Goal: Check status: Check status

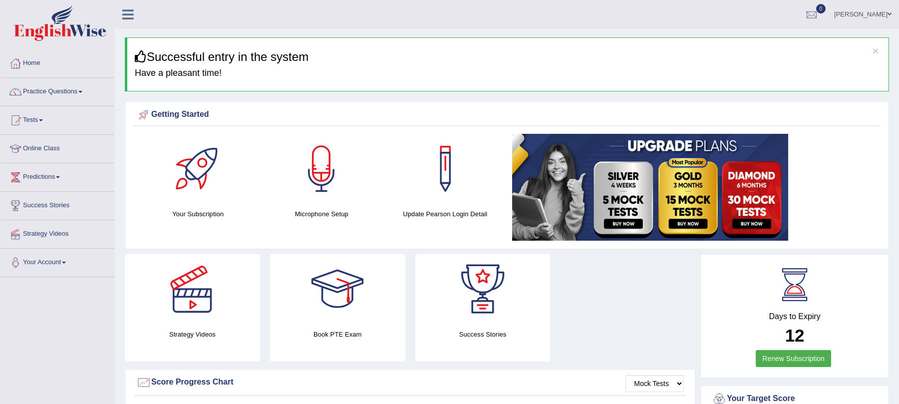
drag, startPoint x: 0, startPoint y: 0, endPoint x: 599, endPoint y: 313, distance: 676.0
click at [602, 313] on div "Strategy Videos Book PTE Exam Success Stories" at bounding box center [410, 311] width 581 height 115
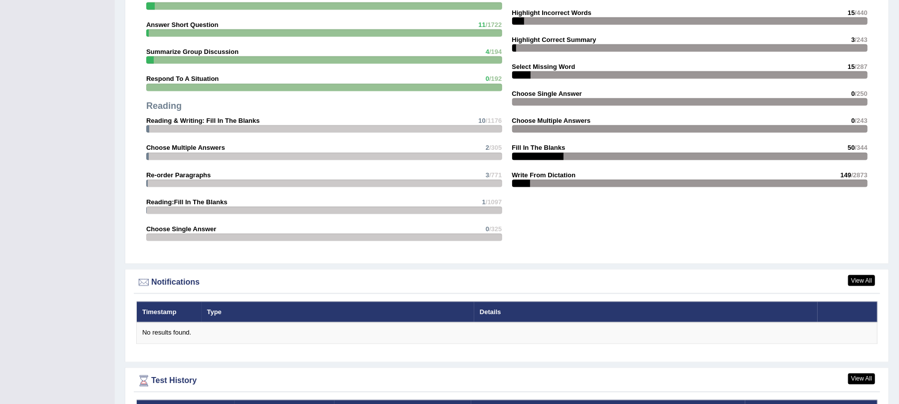
scroll to position [1114, 0]
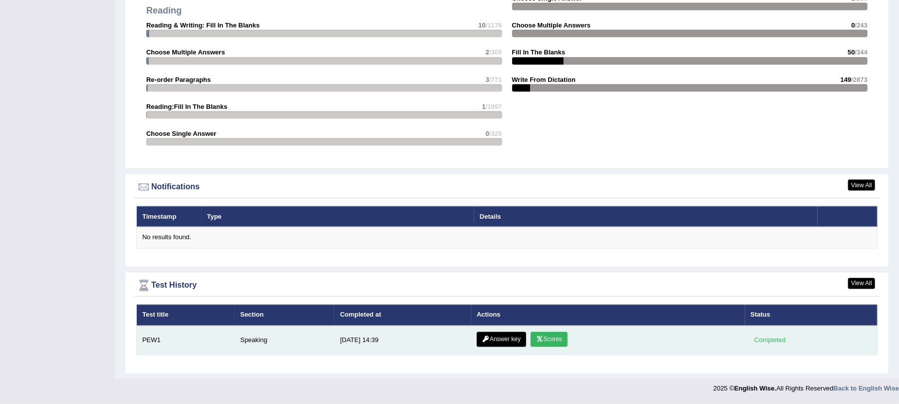
click at [551, 338] on link "Scores" at bounding box center [549, 339] width 37 height 15
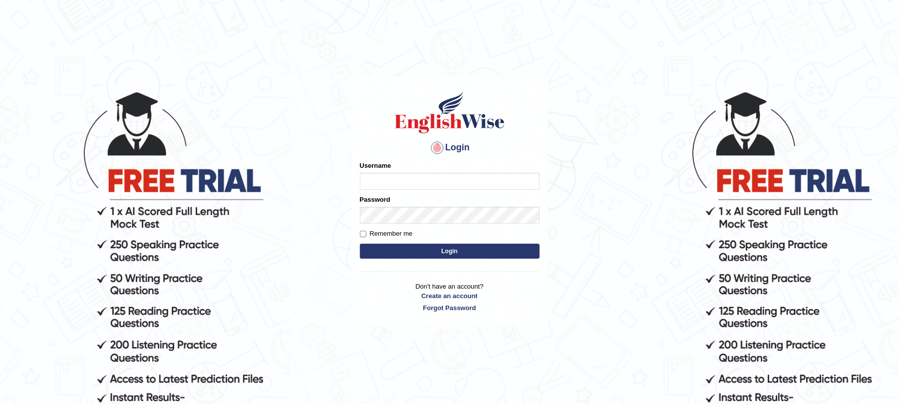
type input "9bands"
click at [458, 250] on button "Login" at bounding box center [450, 251] width 180 height 15
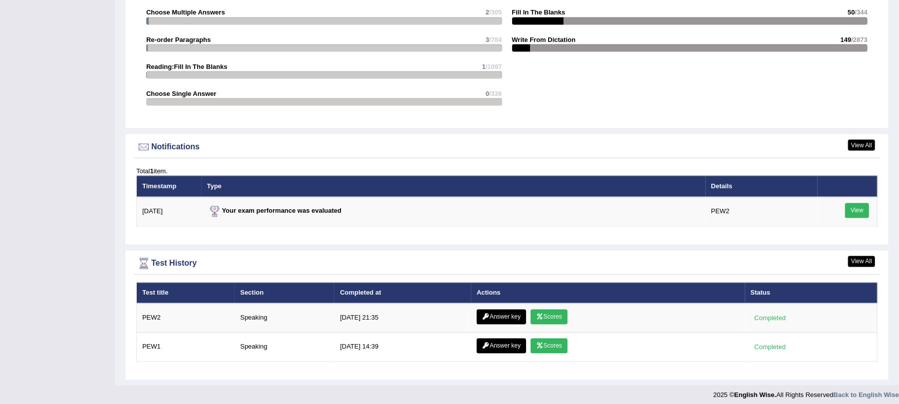
scroll to position [1162, 0]
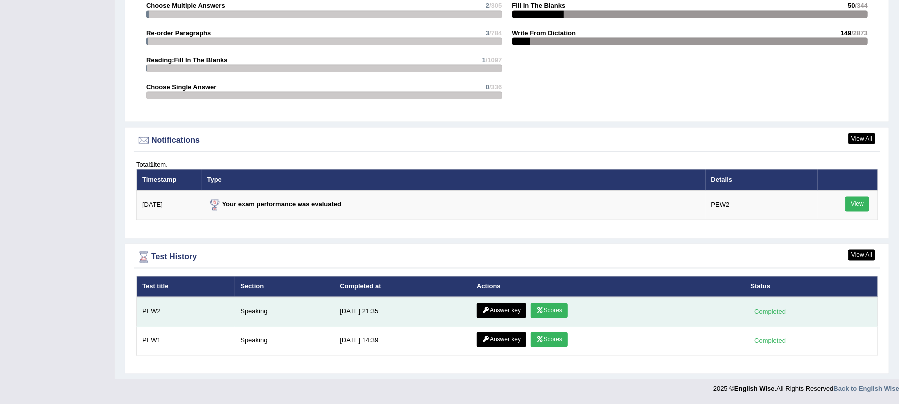
click at [549, 305] on link "Scores" at bounding box center [549, 310] width 37 height 15
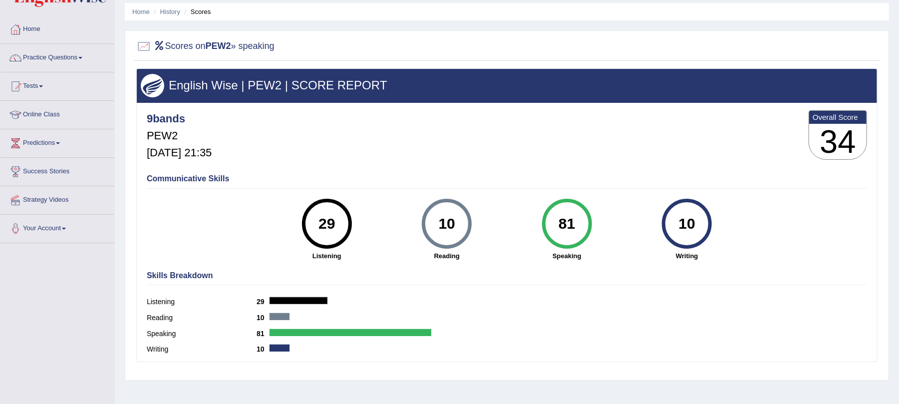
scroll to position [66, 0]
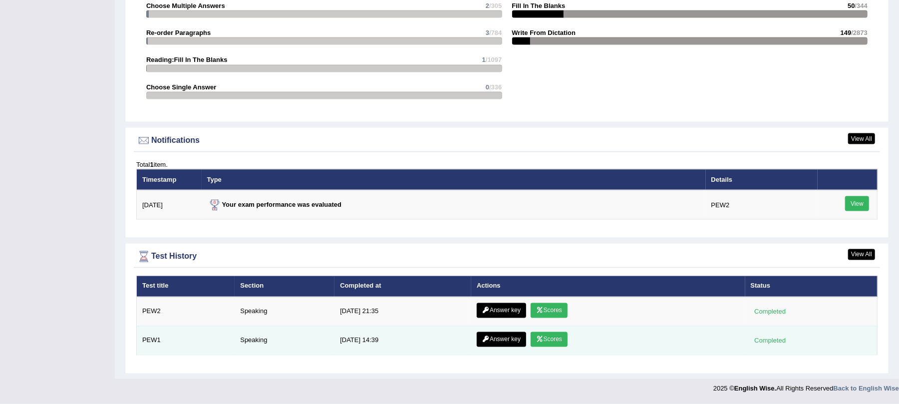
click at [549, 335] on link "Scores" at bounding box center [549, 339] width 37 height 15
